Goal: Information Seeking & Learning: Find specific fact

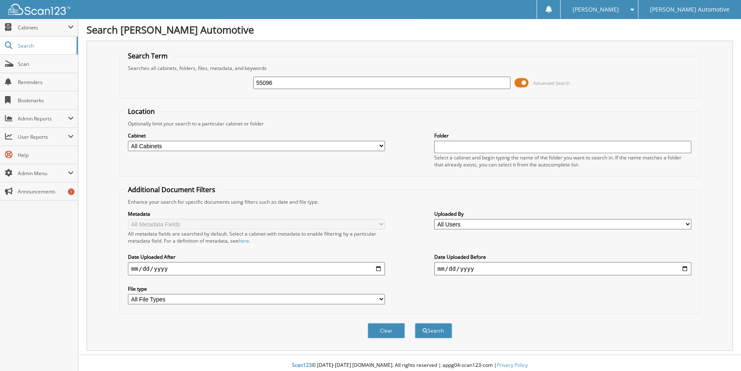
type input "55096"
click at [415, 323] on button "Search" at bounding box center [433, 330] width 37 height 15
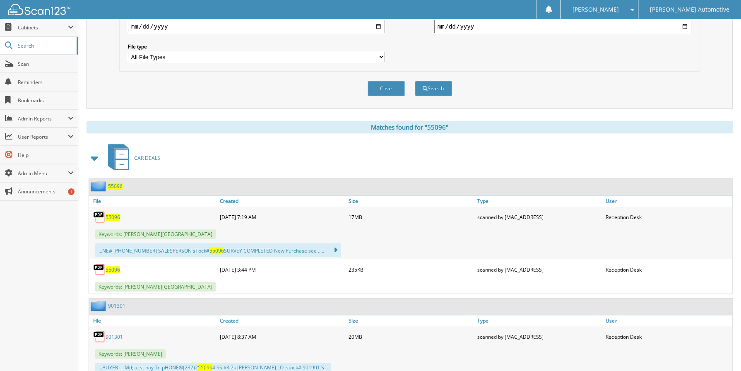
scroll to position [248, 0]
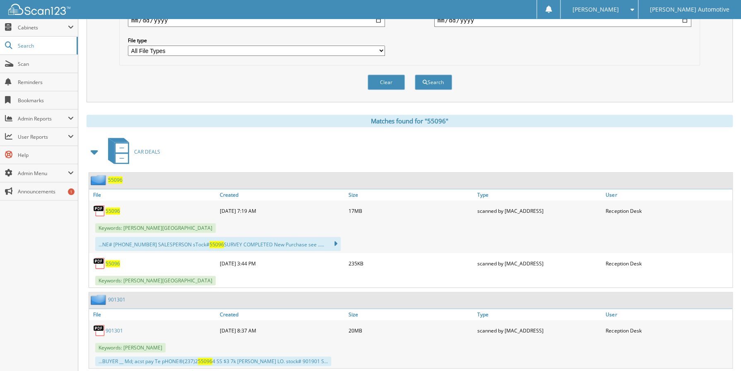
click at [95, 149] on span at bounding box center [95, 151] width 12 height 15
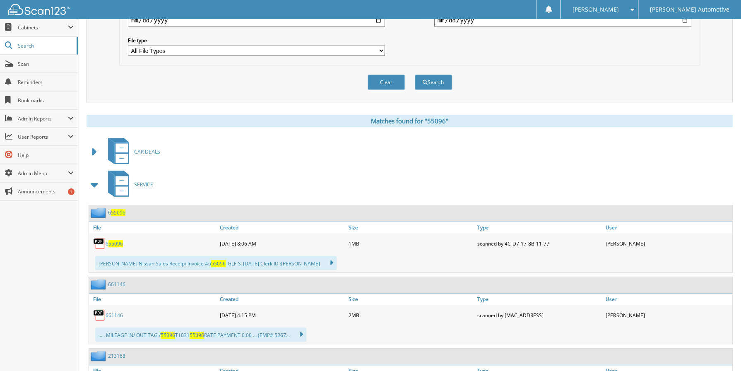
click at [91, 180] on span at bounding box center [95, 184] width 12 height 15
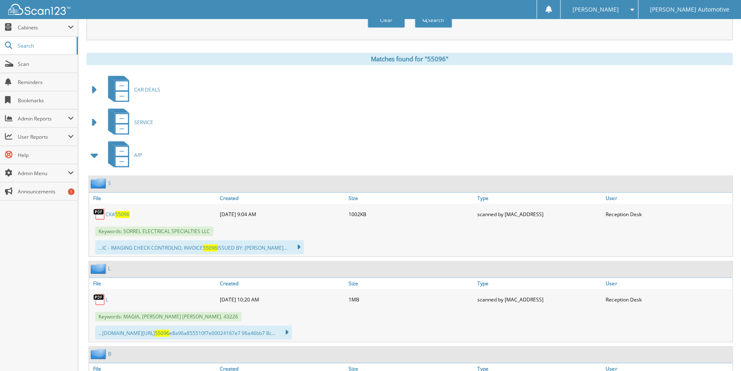
scroll to position [331, 0]
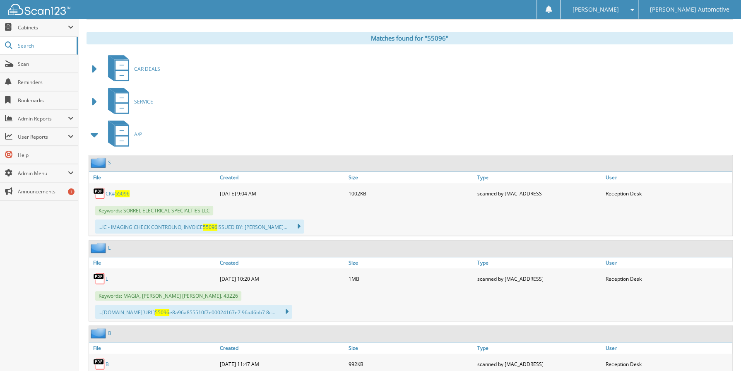
click at [120, 190] on span "55096" at bounding box center [122, 193] width 14 height 7
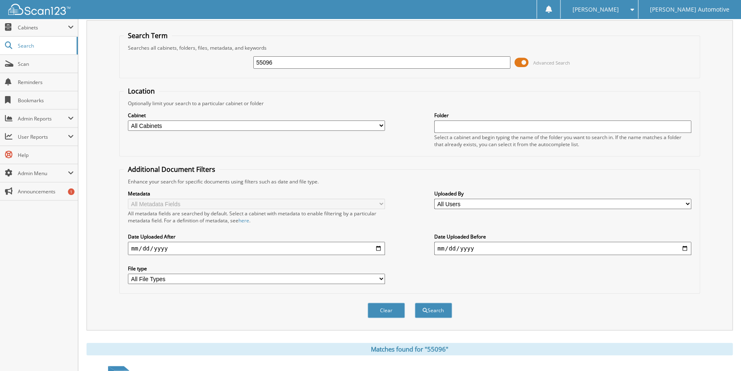
scroll to position [0, 0]
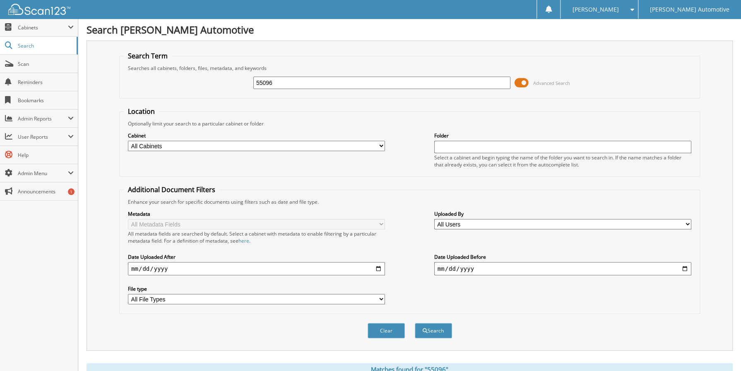
drag, startPoint x: 291, startPoint y: 77, endPoint x: 262, endPoint y: 79, distance: 29.0
click at [262, 79] on input "55096" at bounding box center [381, 83] width 257 height 12
type input "55485"
click at [415, 323] on button "Search" at bounding box center [433, 330] width 37 height 15
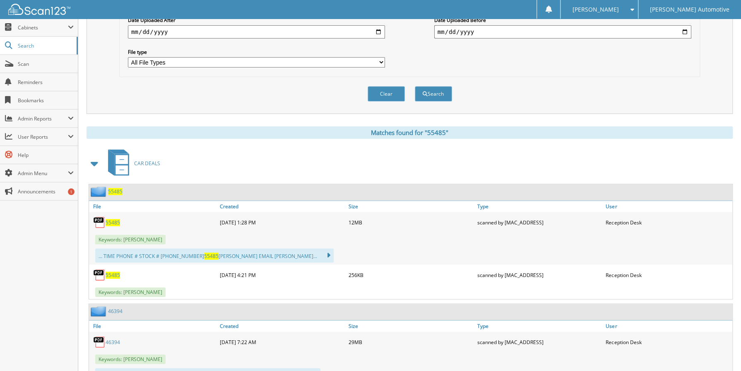
scroll to position [248, 0]
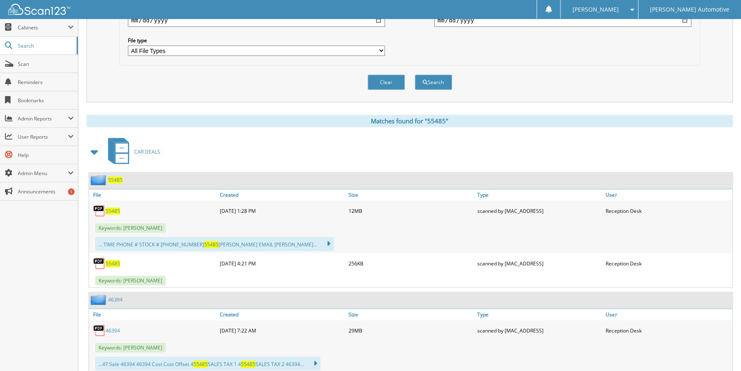
click at [94, 150] on span at bounding box center [95, 151] width 12 height 15
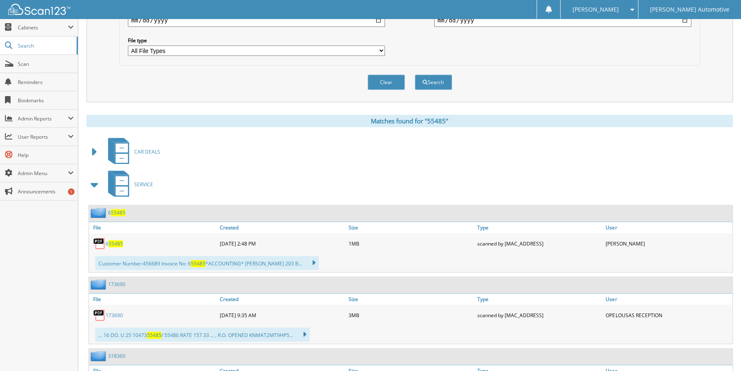
click at [92, 183] on span at bounding box center [95, 184] width 12 height 15
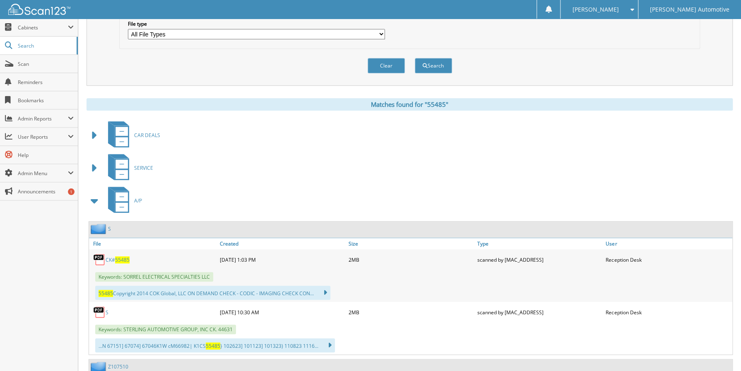
scroll to position [290, 0]
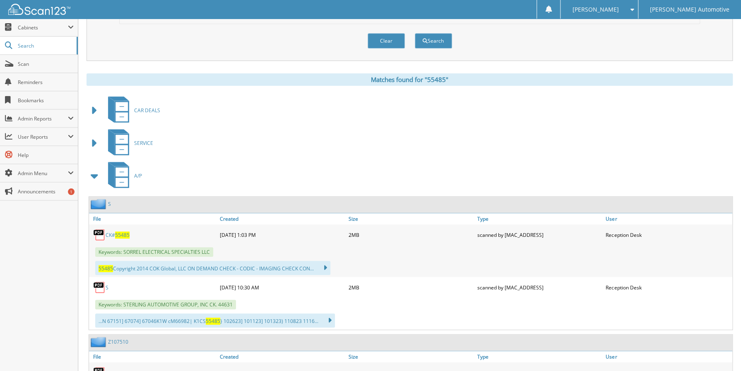
click at [129, 232] on span "55485" at bounding box center [122, 234] width 14 height 7
